Goal: Task Accomplishment & Management: Manage account settings

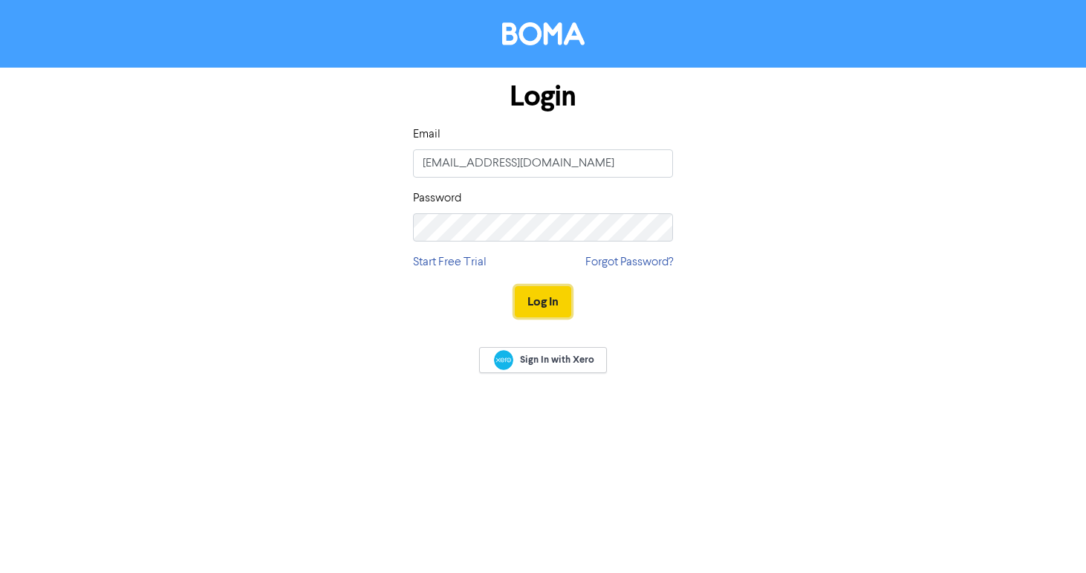
click at [546, 308] on button "Log In" at bounding box center [543, 301] width 56 height 31
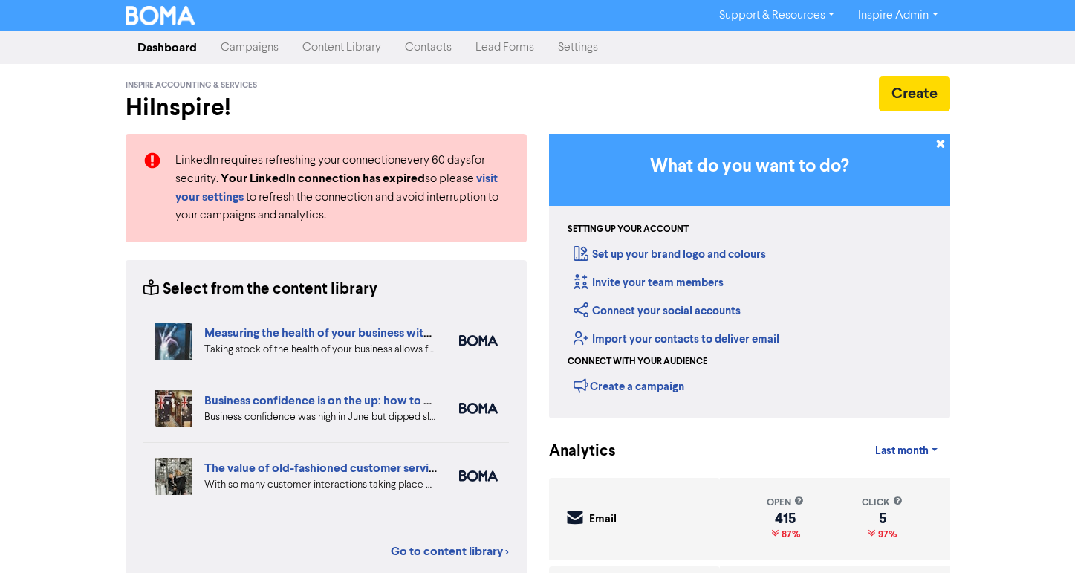
click at [262, 43] on link "Campaigns" at bounding box center [250, 48] width 82 height 30
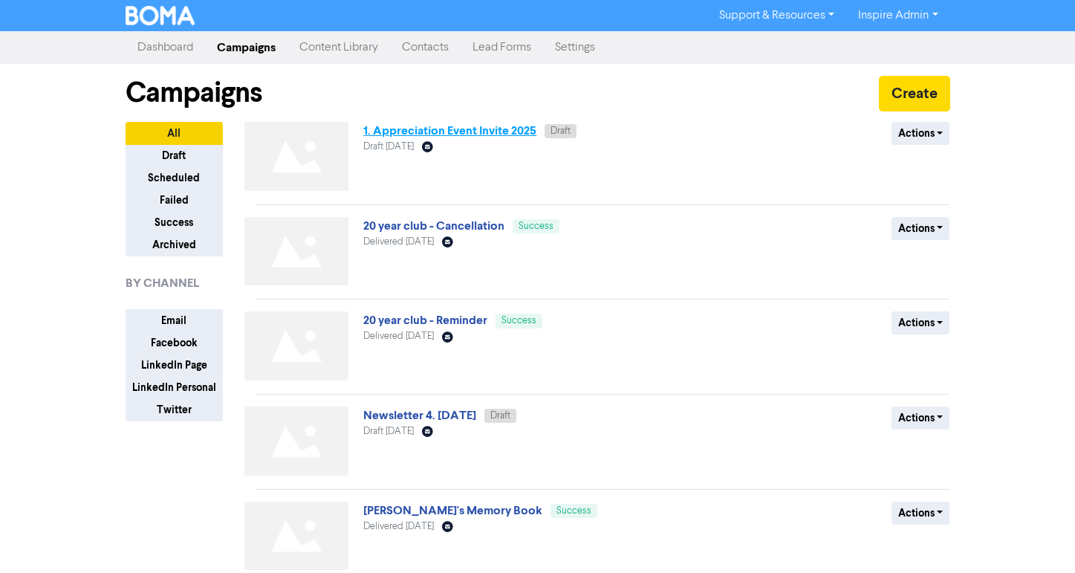
click at [486, 129] on link "1. Appreciation Event Invite 2025" at bounding box center [449, 130] width 173 height 15
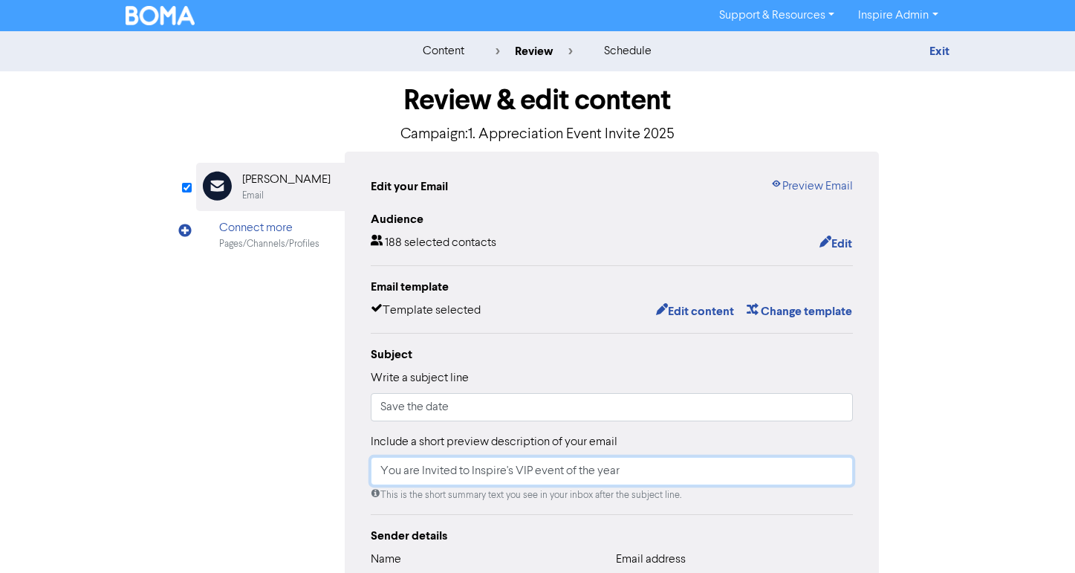
click at [533, 472] on input "You are Invited to Inspire's VIP event of the year" at bounding box center [612, 471] width 483 height 28
type input "You are Invited to Inspire's event of the year"
click at [676, 316] on button "Edit content" at bounding box center [695, 311] width 80 height 19
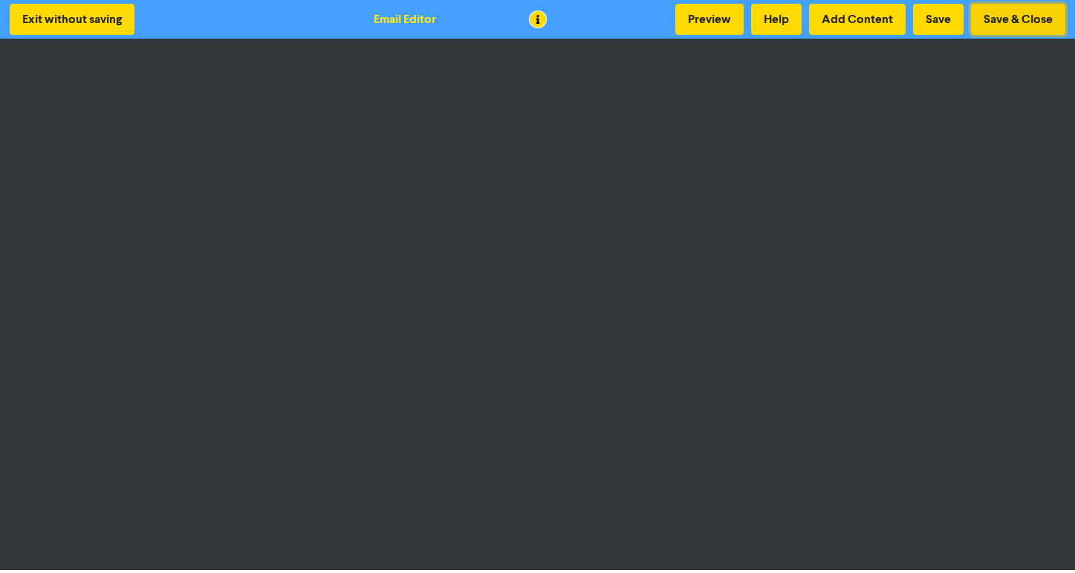
click at [1006, 20] on button "Save & Close" at bounding box center [1018, 19] width 94 height 31
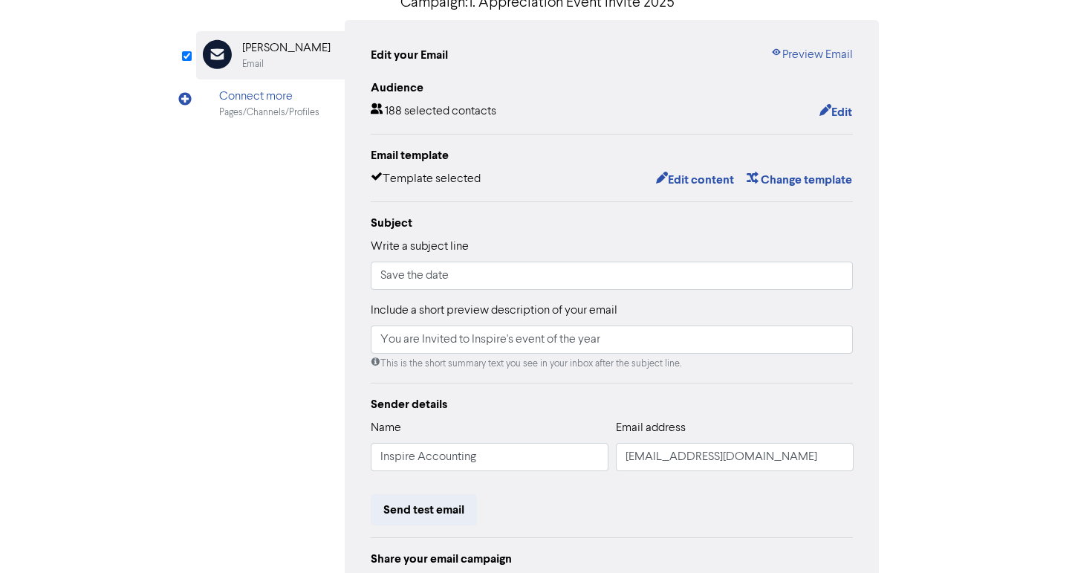
scroll to position [279, 0]
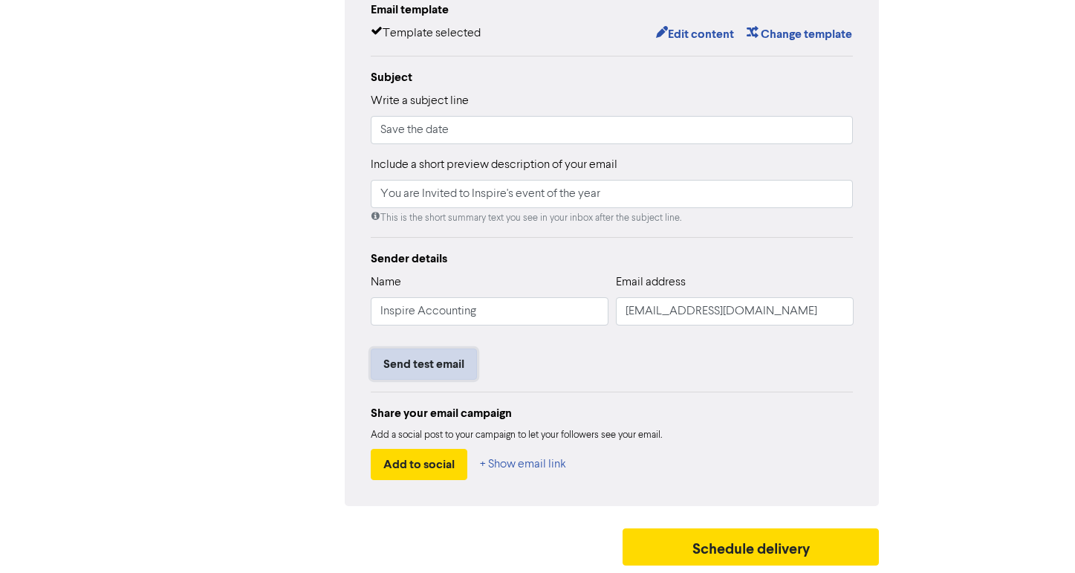
click at [442, 356] on button "Send test email" at bounding box center [424, 364] width 106 height 31
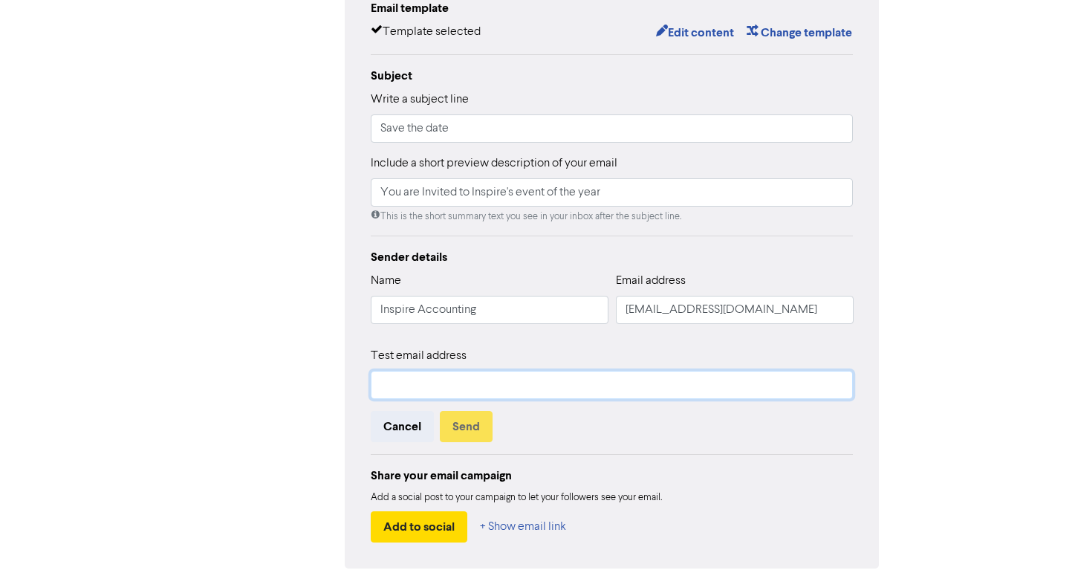
click at [406, 385] on input "text" at bounding box center [612, 385] width 483 height 28
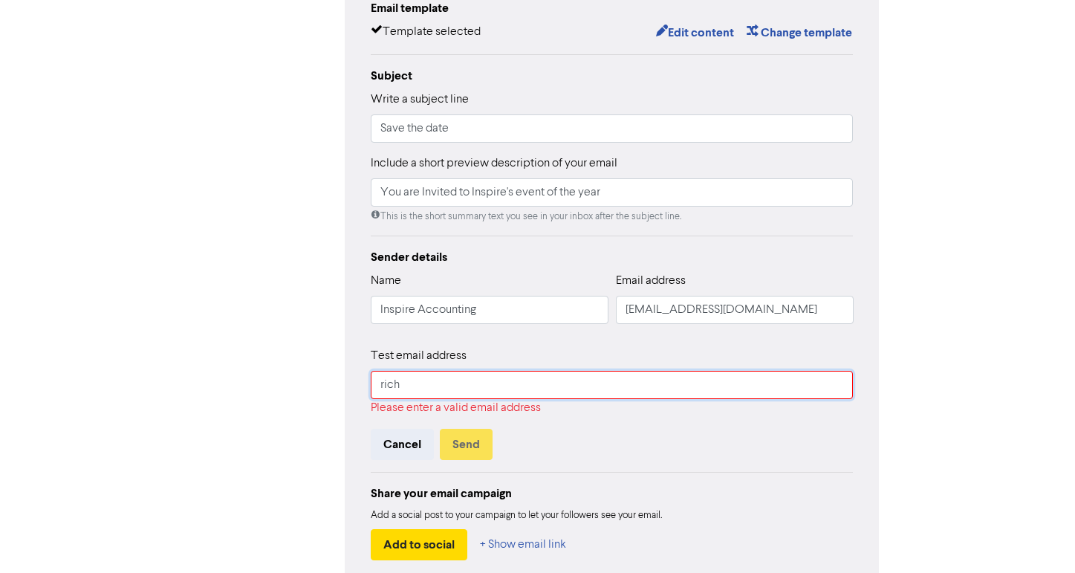
type input "[PERSON_NAME][EMAIL_ADDRESS][DOMAIN_NAME][PERSON_NAME]"
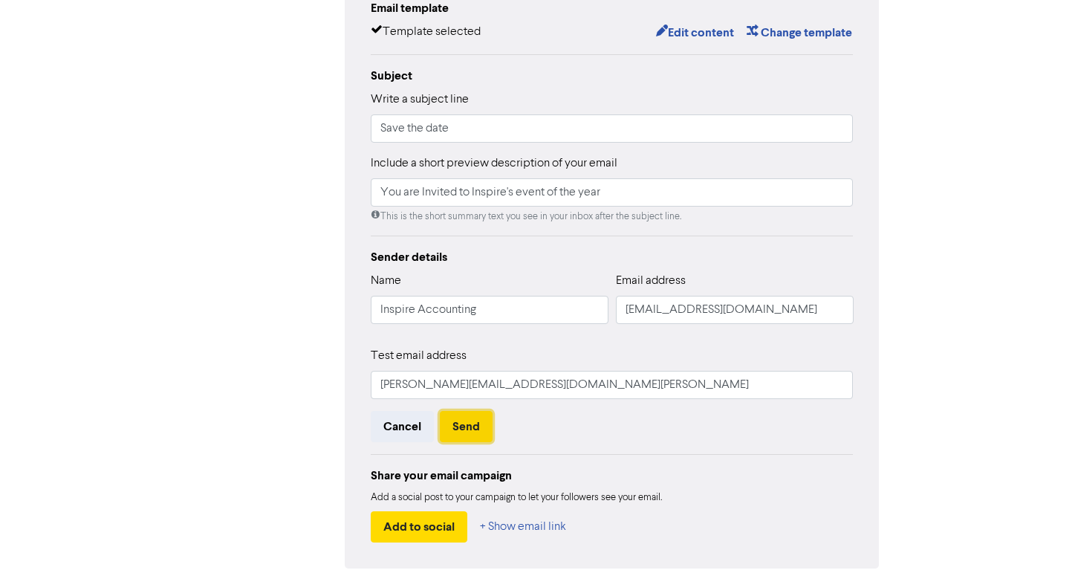
click at [464, 429] on button "Send" at bounding box center [466, 426] width 53 height 31
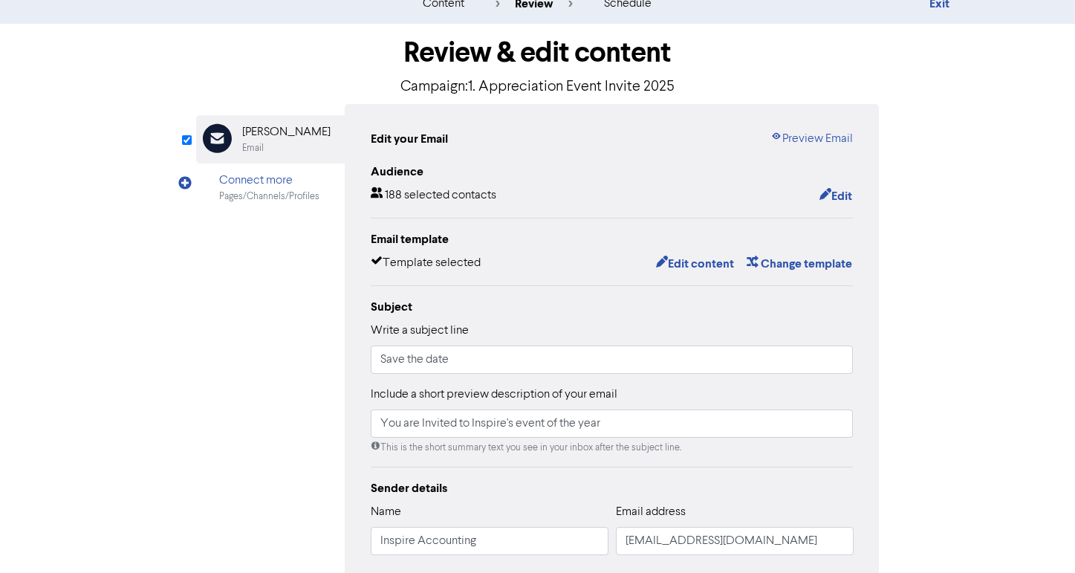
scroll to position [0, 0]
